Goal: Transaction & Acquisition: Purchase product/service

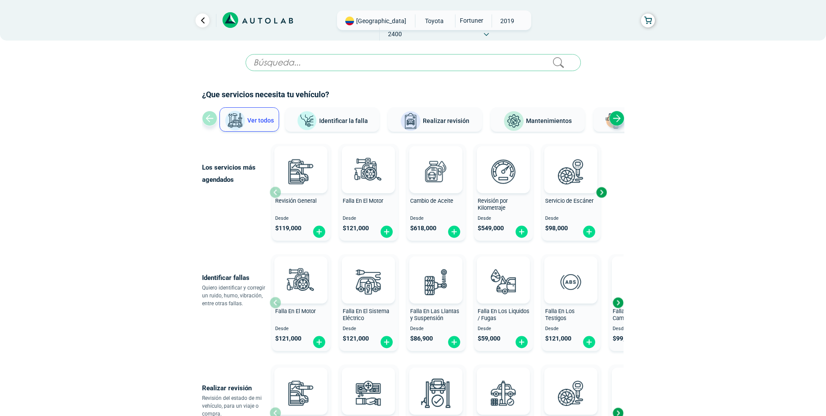
click at [419, 22] on span "TOYOTA" at bounding box center [434, 20] width 31 height 13
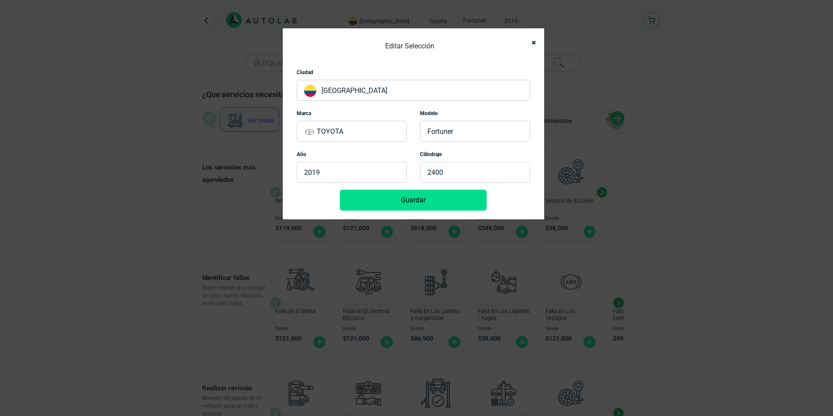
click at [405, 128] on p "TOYOTA" at bounding box center [352, 131] width 110 height 21
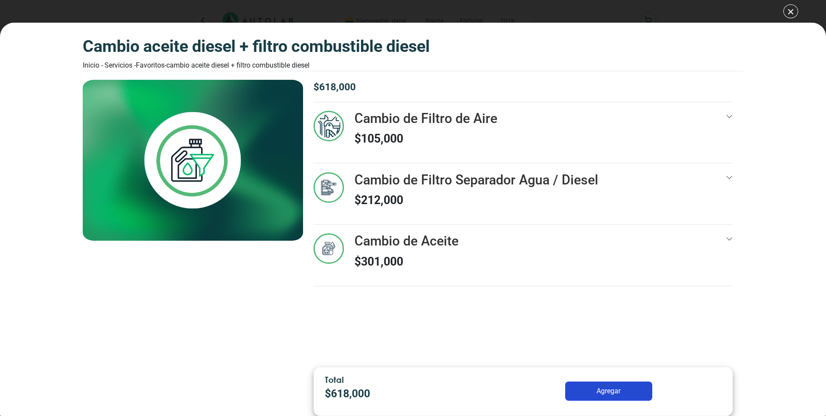
click at [786, 11] on div "CAMBIO ACEITE DIESEL + FILTRO COMBUSTIBLE DIESEL Inicio - Servicios - Favoritos…" at bounding box center [413, 208] width 826 height 416
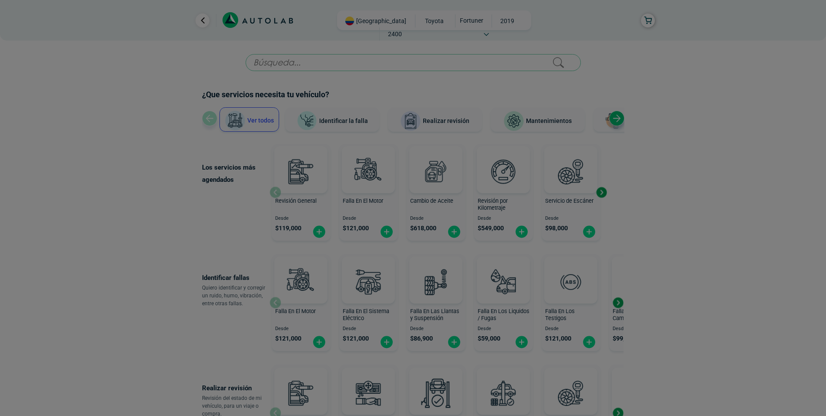
click at [576, 36] on div at bounding box center [413, 208] width 826 height 416
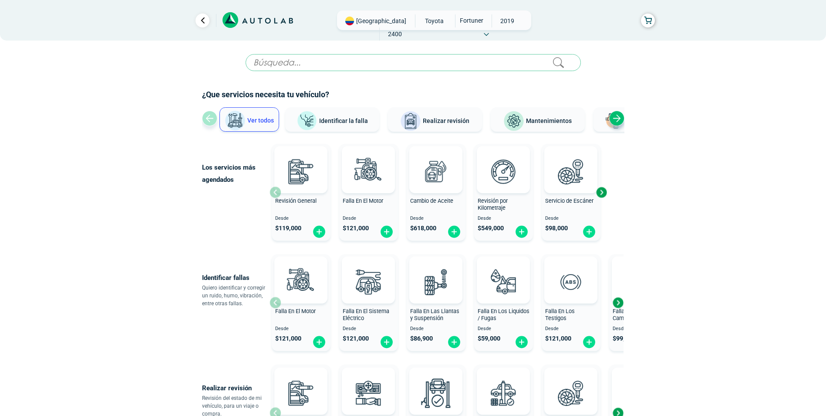
click at [419, 18] on span "TOYOTA" at bounding box center [434, 20] width 31 height 13
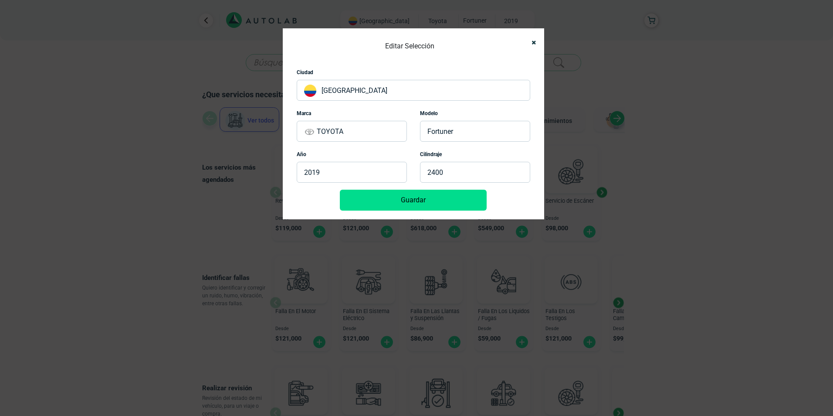
click at [380, 132] on p "TOYOTA" at bounding box center [352, 131] width 110 height 21
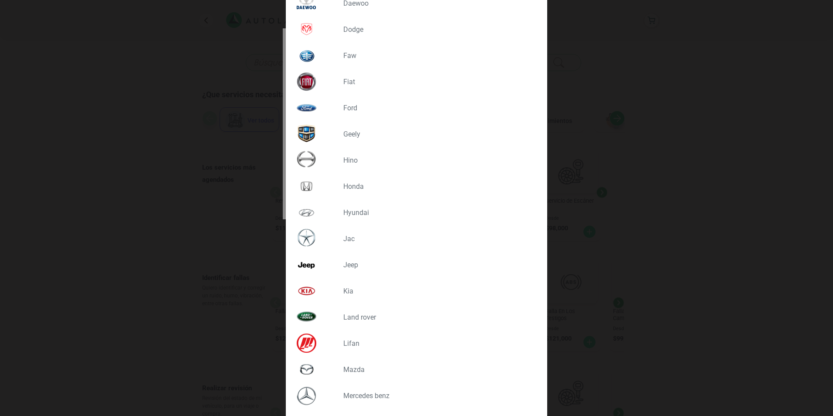
scroll to position [305, 0]
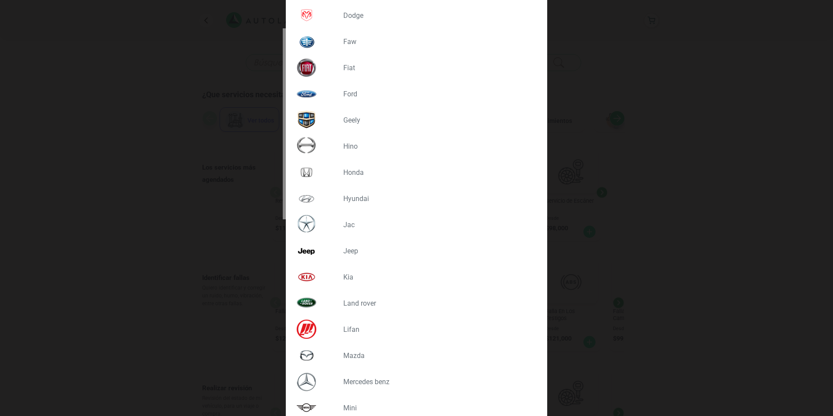
click at [346, 273] on p "KIA" at bounding box center [436, 277] width 186 height 8
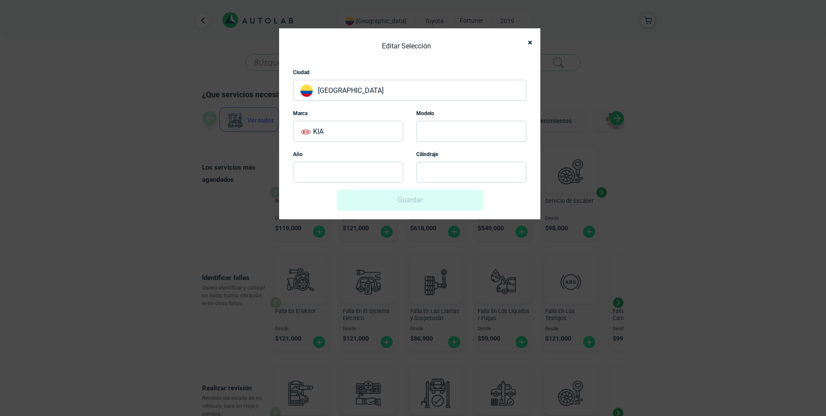
click at [437, 134] on p at bounding box center [471, 131] width 110 height 21
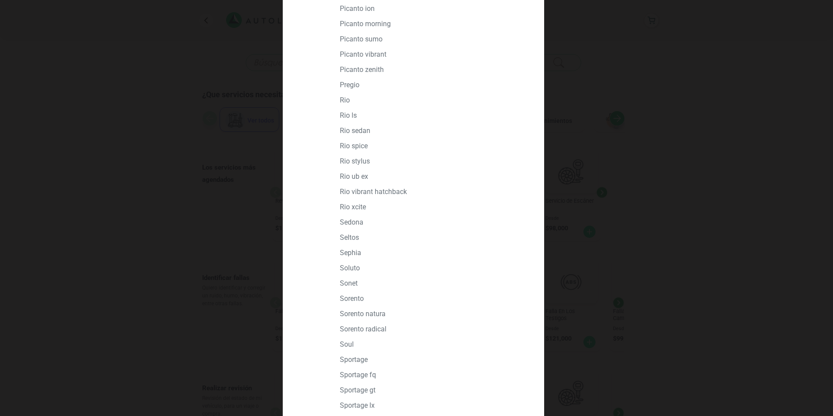
scroll to position [566, 0]
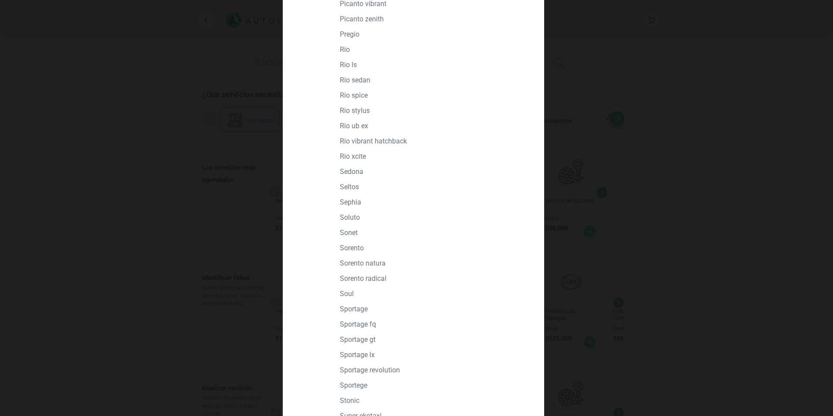
click at [361, 309] on p "SPORTAGE" at bounding box center [433, 309] width 186 height 8
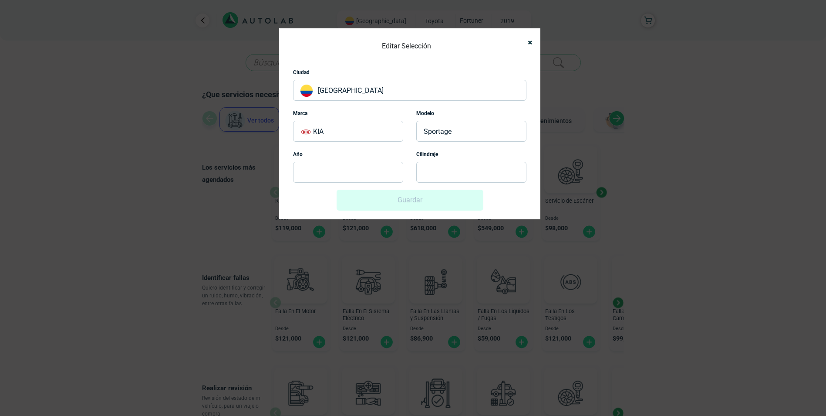
click at [346, 172] on p at bounding box center [348, 172] width 110 height 21
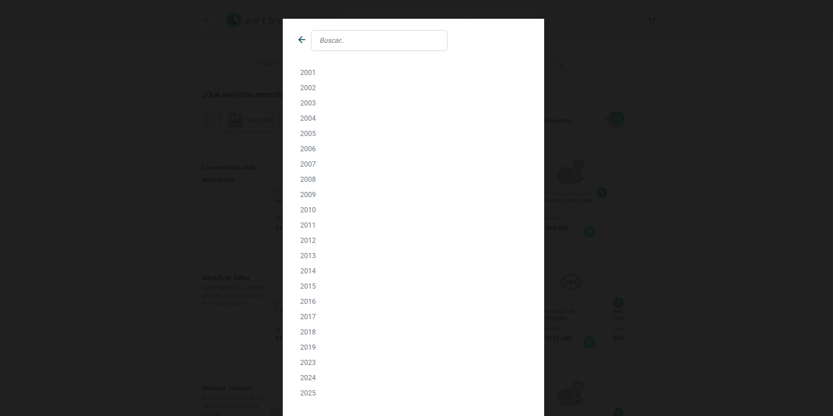
scroll to position [12, 0]
click at [305, 300] on p "2016" at bounding box center [413, 298] width 227 height 8
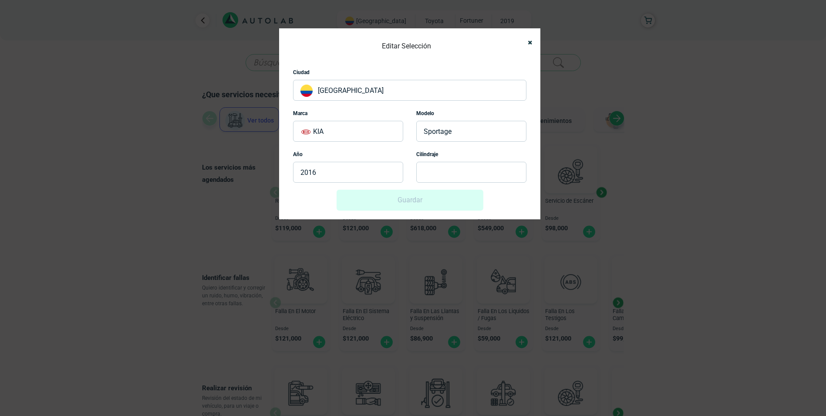
click at [430, 168] on p at bounding box center [471, 172] width 110 height 21
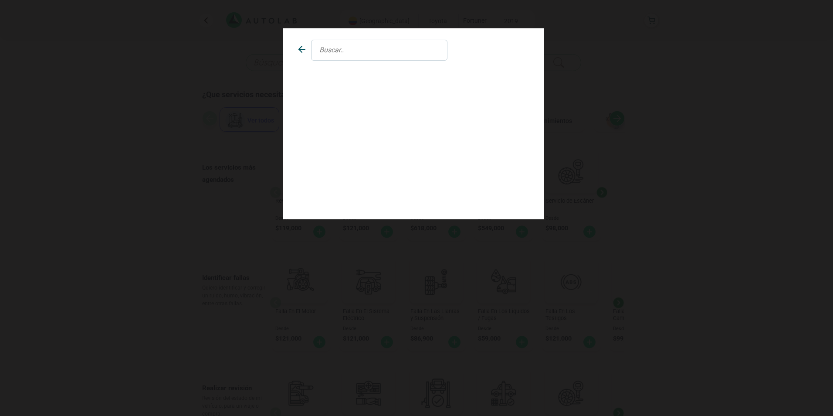
scroll to position [0, 0]
click at [310, 81] on p "2000" at bounding box center [413, 82] width 227 height 8
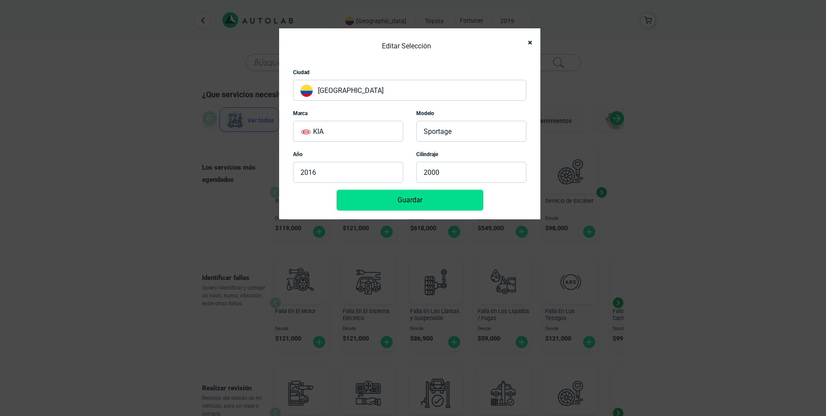
click at [405, 200] on button "Guardar" at bounding box center [410, 200] width 147 height 21
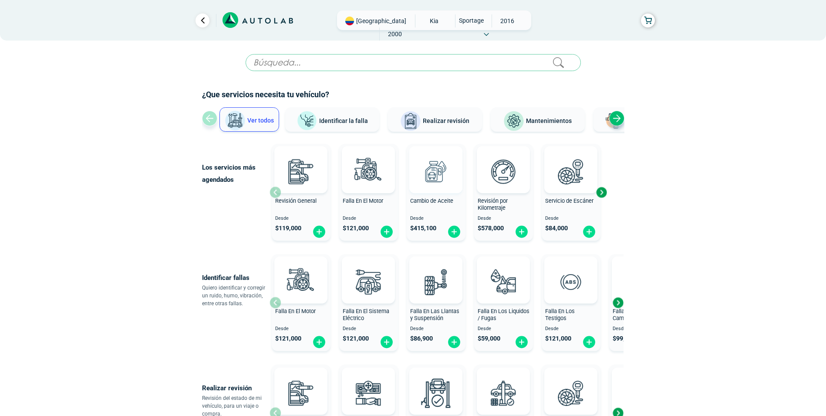
click at [432, 175] on img at bounding box center [436, 171] width 38 height 38
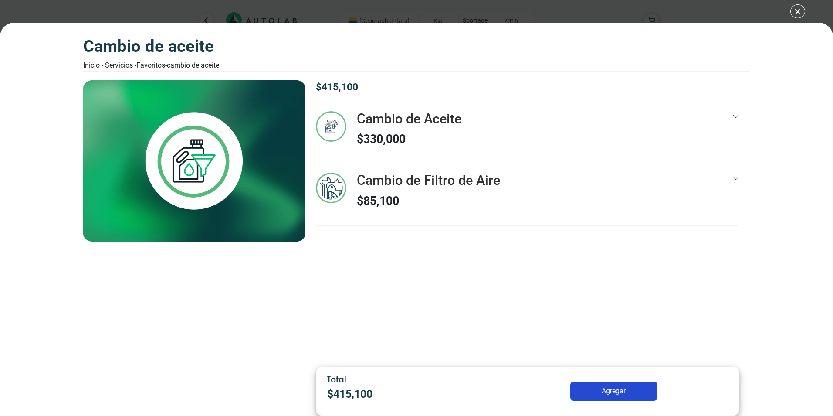
click at [588, 128] on div "Cambio de Aceite $ 330,000" at bounding box center [527, 137] width 423 height 52
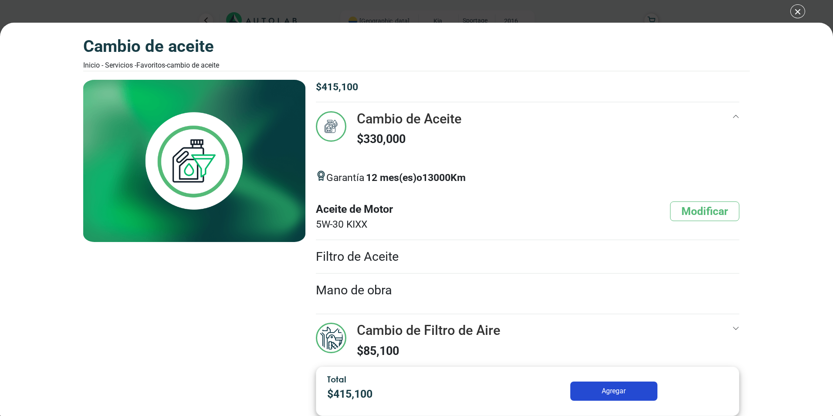
scroll to position [16, 0]
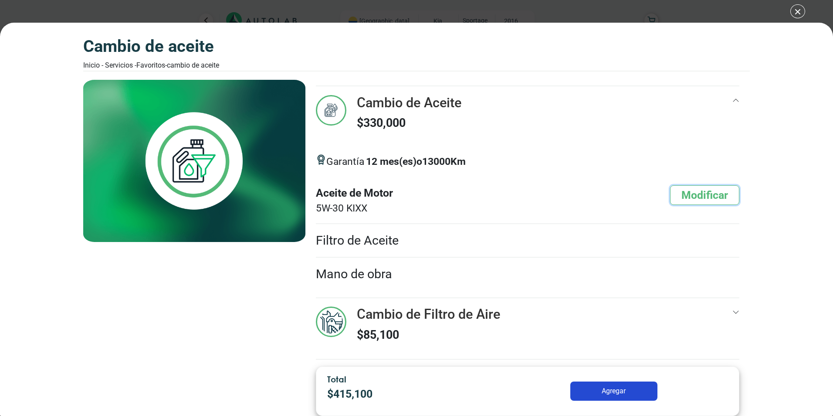
click at [697, 193] on button "Modificar" at bounding box center [704, 195] width 69 height 20
